Goal: Transaction & Acquisition: Purchase product/service

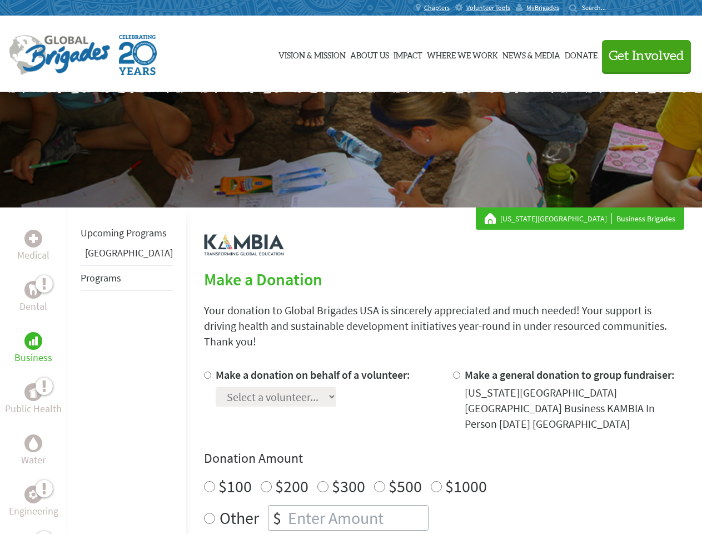
click at [614, 8] on div "Search for:" at bounding box center [591, 7] width 44 height 9
click at [641, 56] on span "Get Involved" at bounding box center [647, 55] width 76 height 13
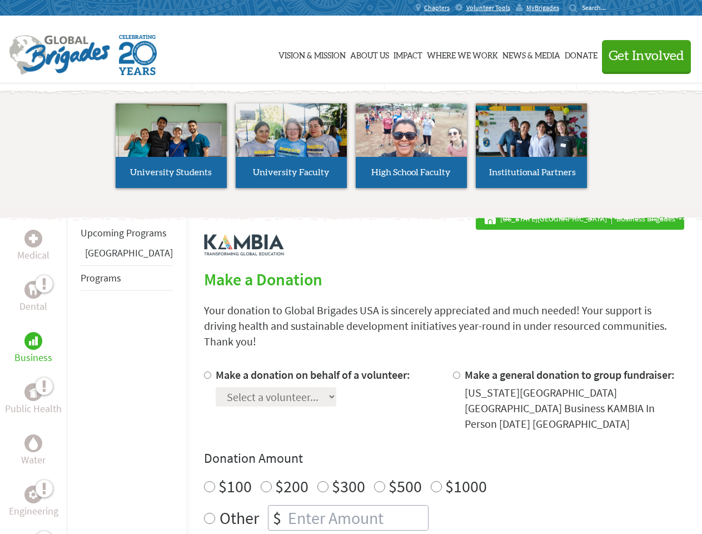
click at [351, 150] on li "High School Faculty" at bounding box center [411, 145] width 120 height 102
click at [74, 370] on div "Upcoming Programs Panama Programs" at bounding box center [126, 474] width 119 height 534
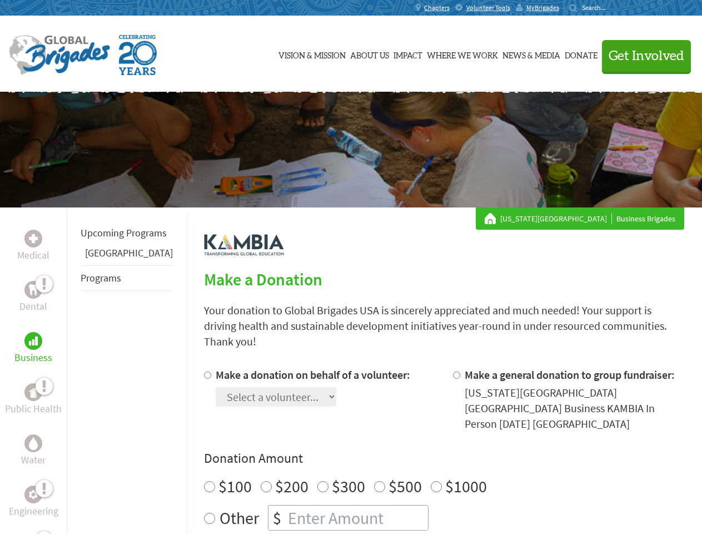
click at [426, 449] on div "Donation Amount $100 $200 $300 $500 $1000 Other $" at bounding box center [444, 489] width 480 height 81
click at [204, 371] on input "Make a donation on behalf of a volunteer:" at bounding box center [207, 374] width 7 height 7
radio input "true"
click at [453, 371] on input "Make a general donation to group fundraiser:" at bounding box center [456, 374] width 7 height 7
radio input "true"
